Goal: Transaction & Acquisition: Download file/media

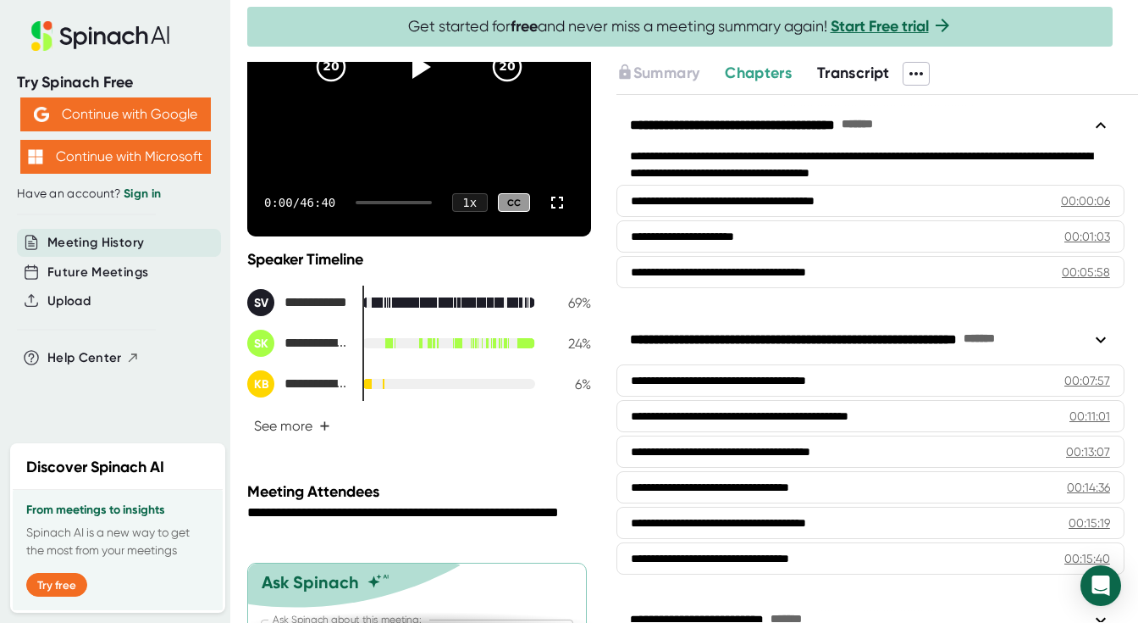
scroll to position [254, 0]
click at [328, 424] on span "+" at bounding box center [324, 425] width 11 height 14
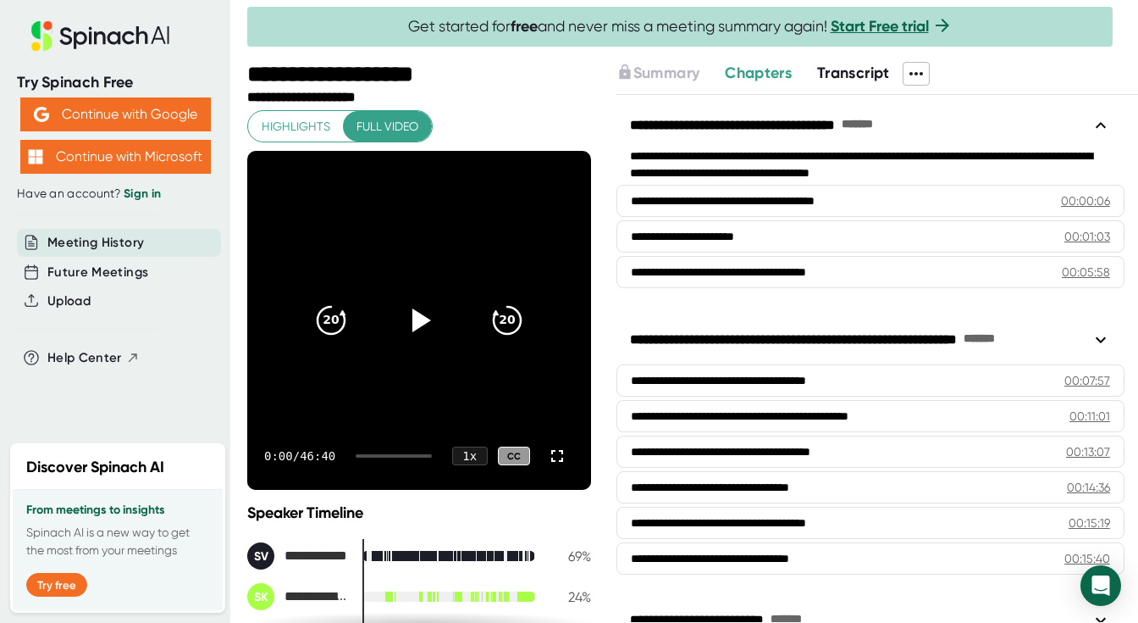
scroll to position [0, 0]
click at [425, 321] on icon at bounding box center [421, 319] width 19 height 25
click at [382, 455] on div at bounding box center [393, 455] width 75 height 3
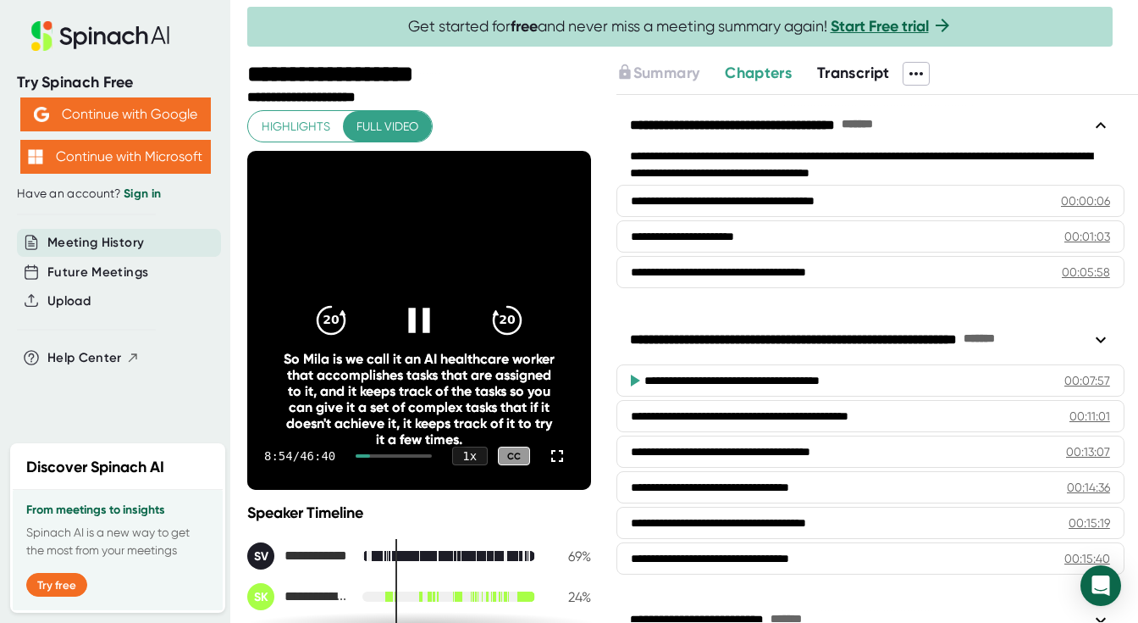
click at [370, 455] on div at bounding box center [363, 455] width 14 height 3
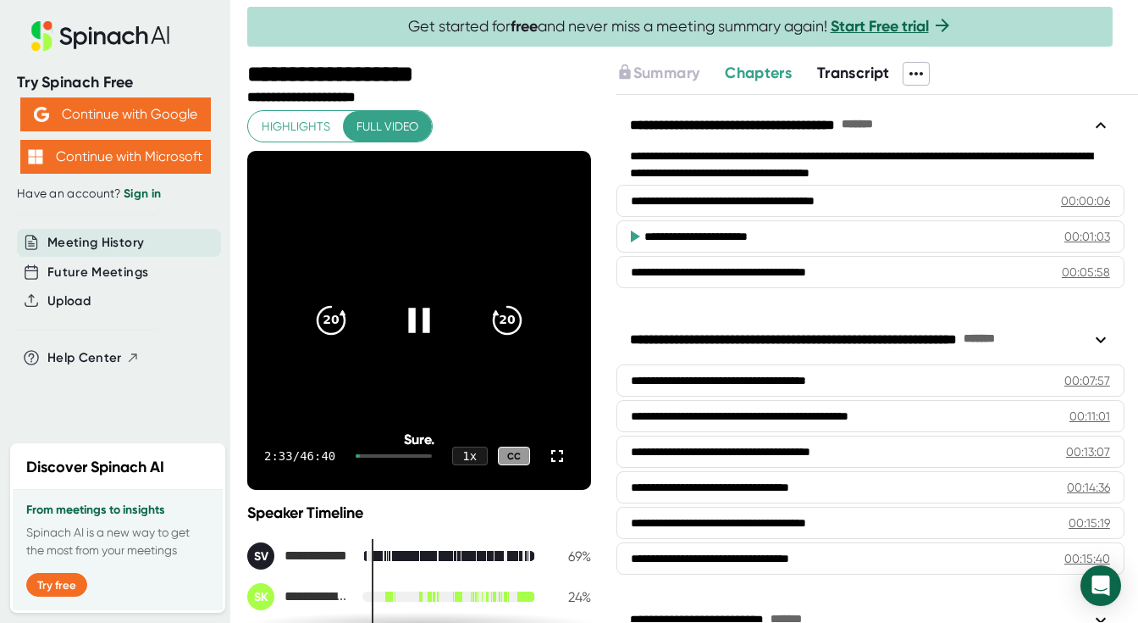
click at [406, 454] on div at bounding box center [393, 455] width 75 height 3
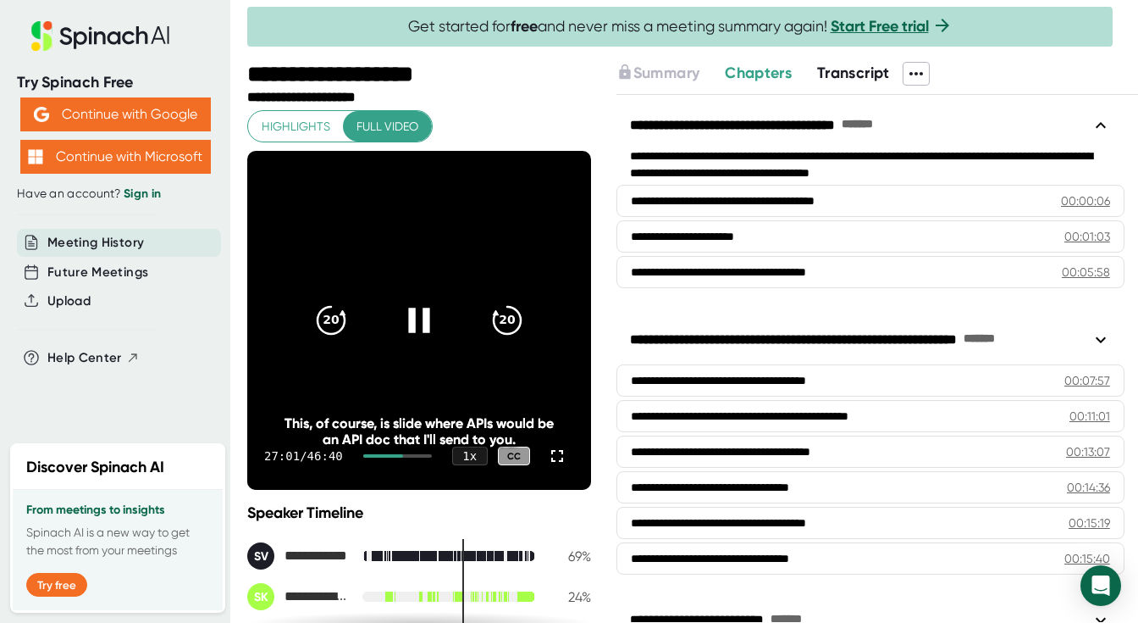
click at [381, 456] on div at bounding box center [383, 455] width 40 height 3
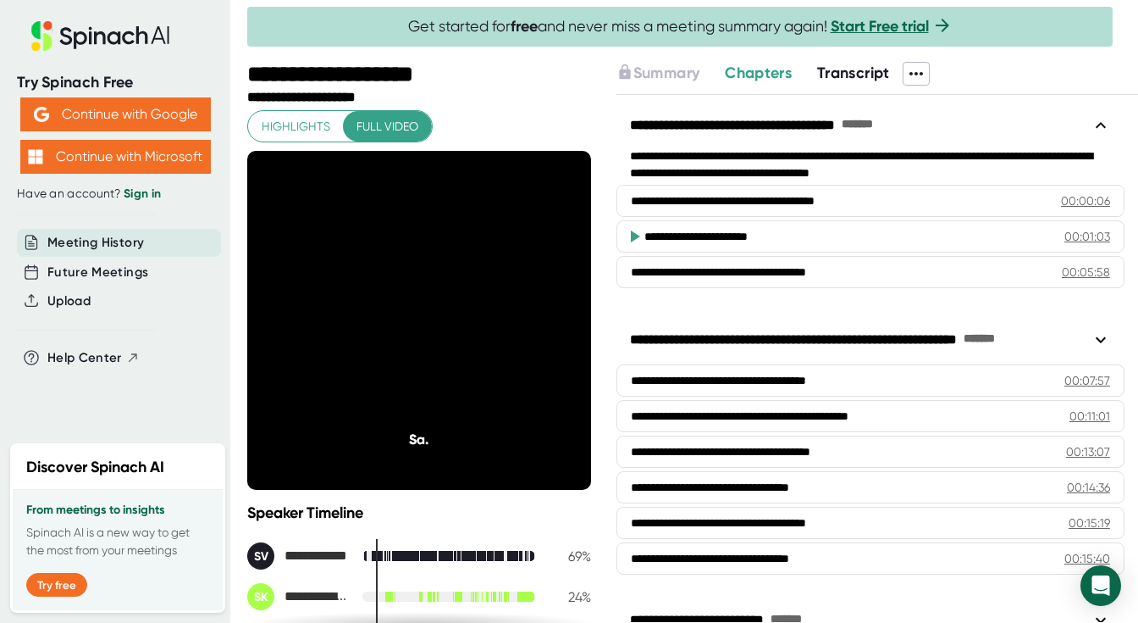
click at [916, 72] on icon at bounding box center [917, 73] width 14 height 3
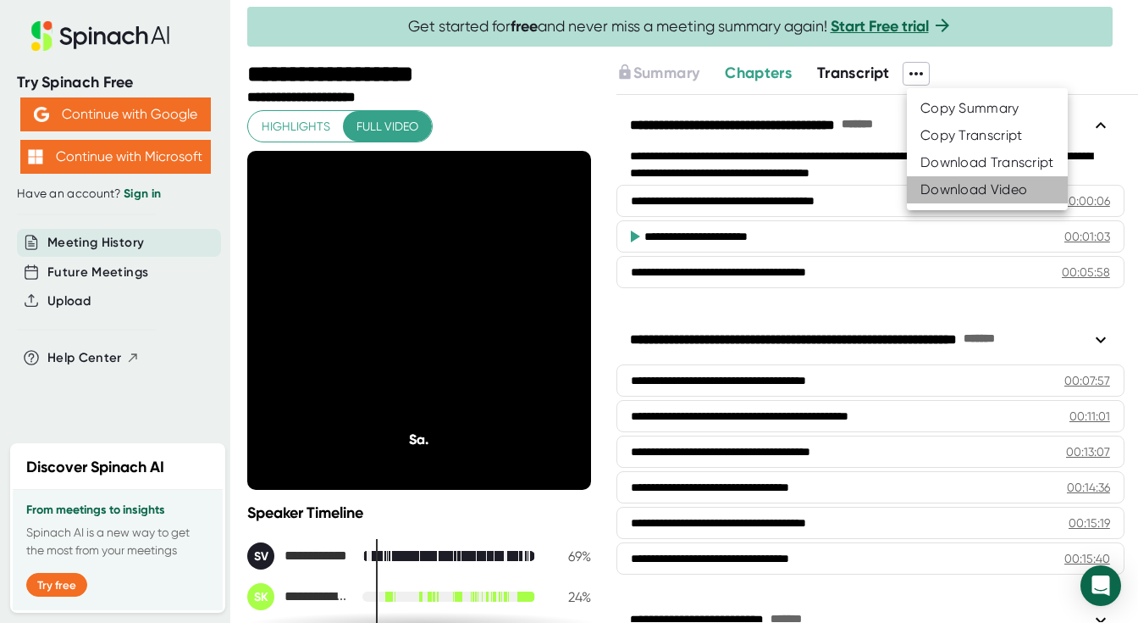
click at [938, 191] on div "Download Video" at bounding box center [974, 189] width 107 height 17
